Goal: Check status

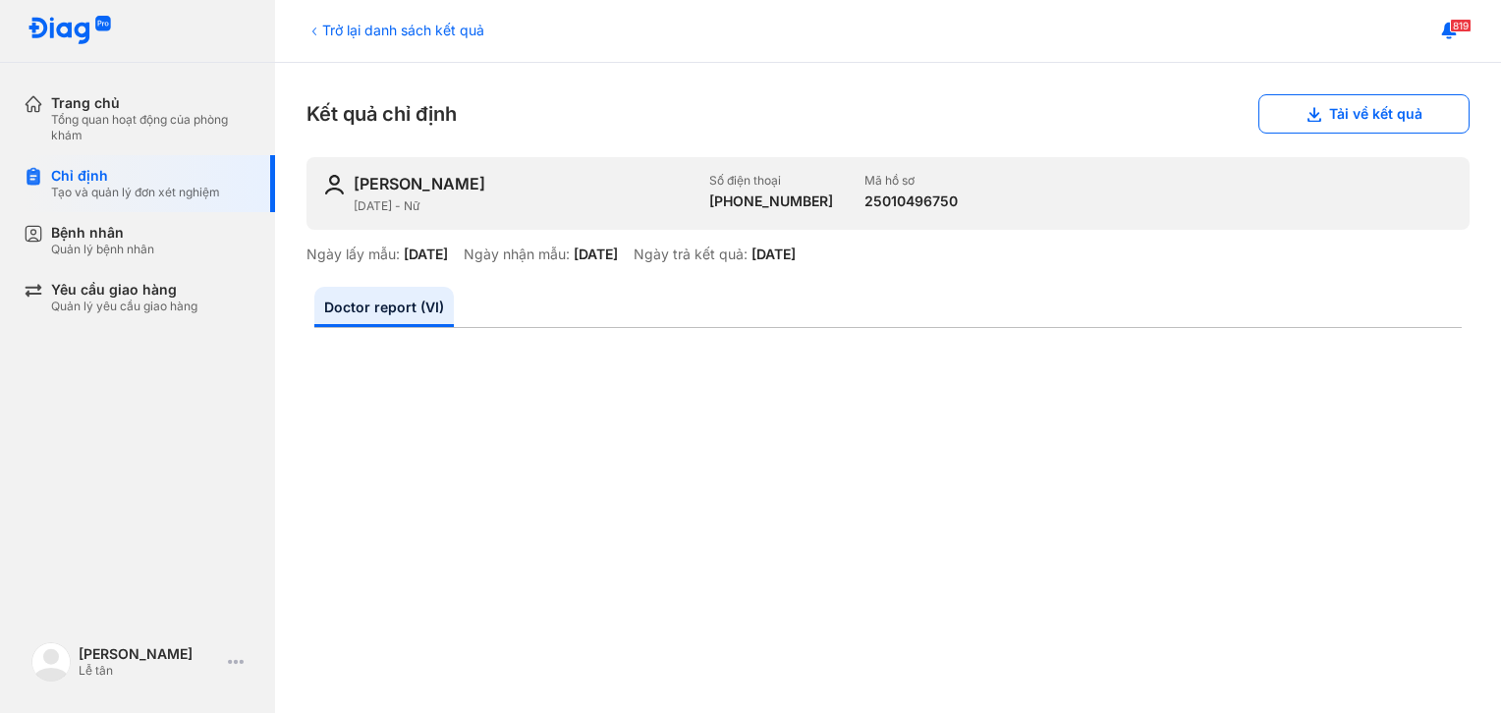
click at [323, 30] on div "Trở lại danh sách kết quả" at bounding box center [396, 30] width 178 height 21
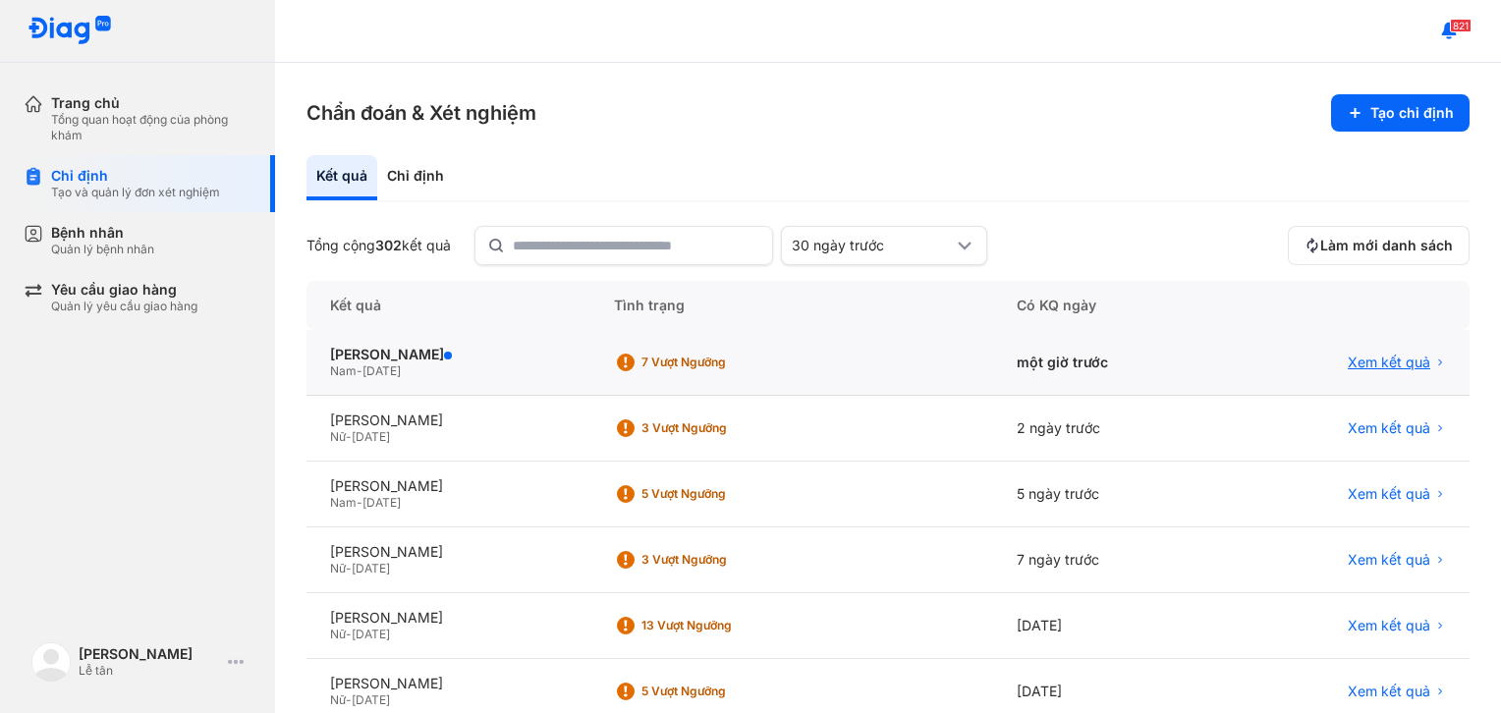
click at [1372, 366] on span "Xem kết quả" at bounding box center [1389, 363] width 83 height 18
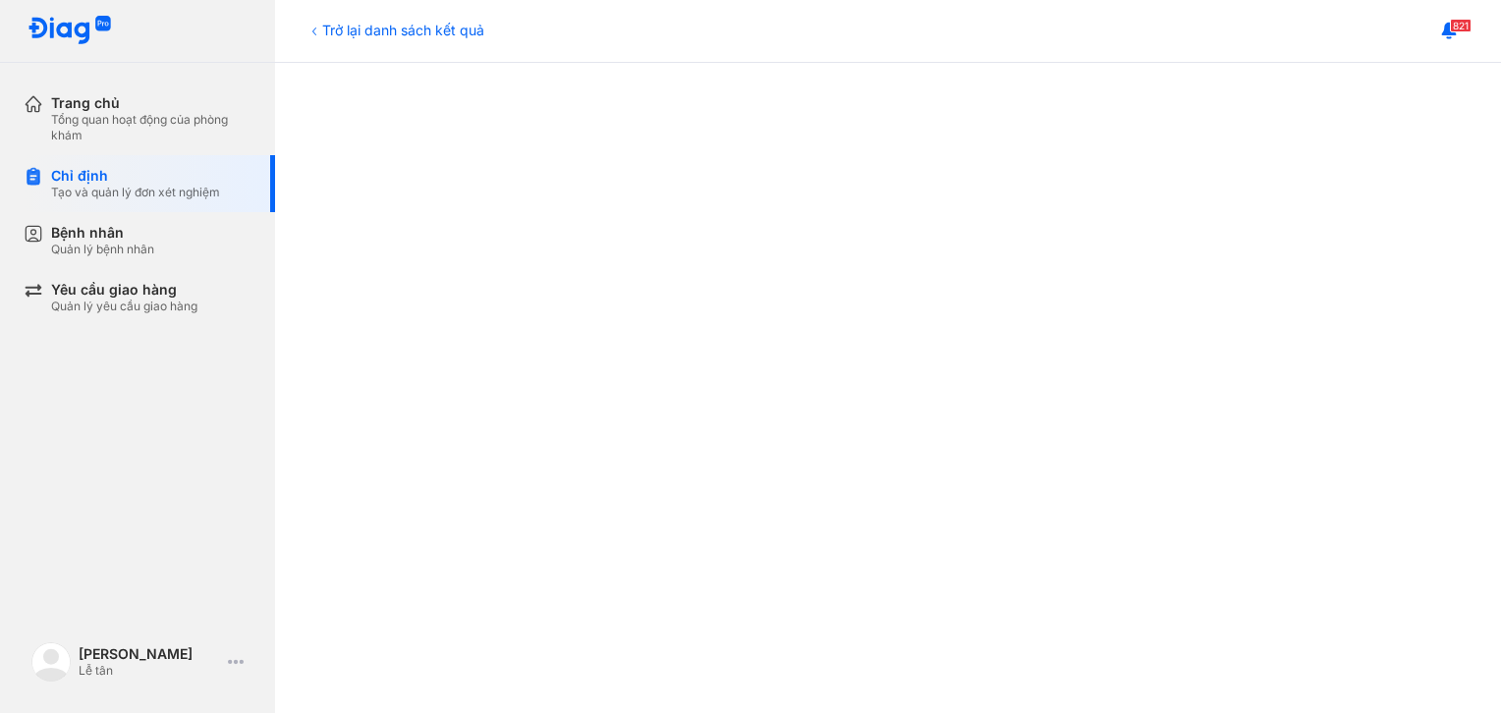
scroll to position [469, 0]
